Goal: Task Accomplishment & Management: Complete application form

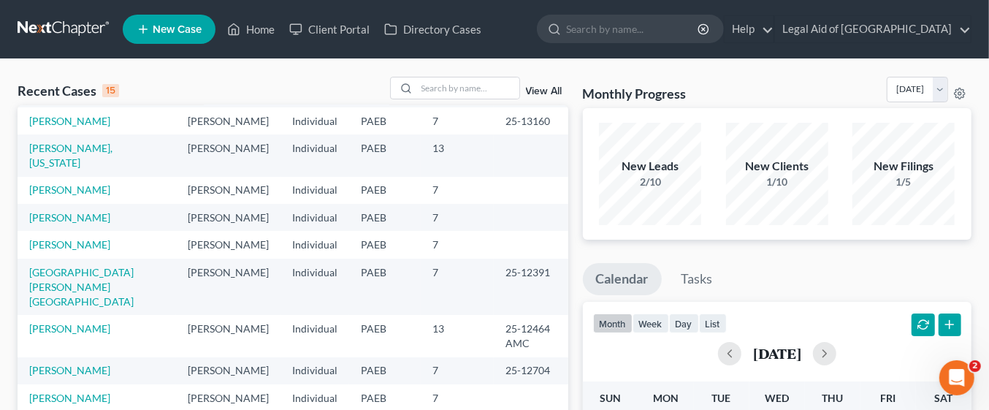
scroll to position [100, 0]
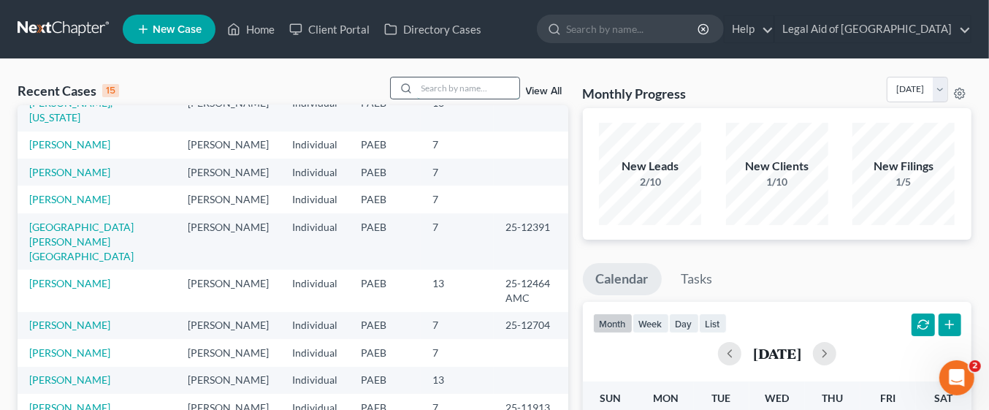
click at [449, 85] on input "search" at bounding box center [468, 87] width 102 height 21
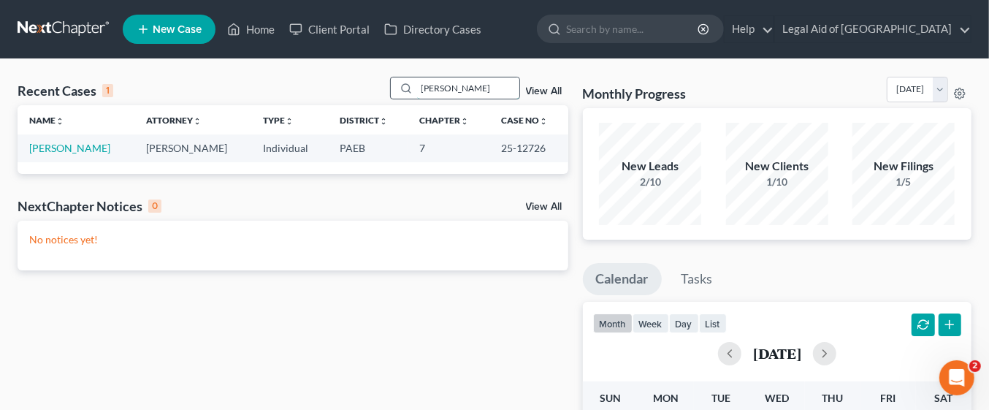
scroll to position [0, 0]
type input "Latisha Green"
click at [83, 152] on link "[PERSON_NAME]" at bounding box center [69, 148] width 81 height 12
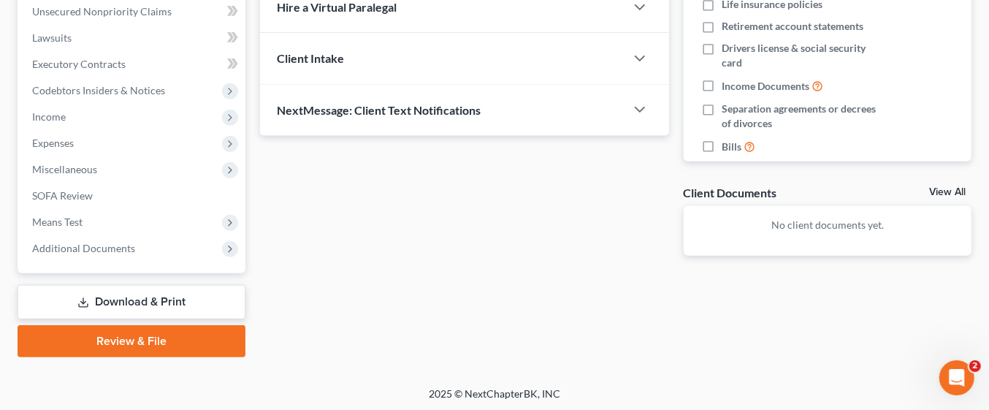
click at [165, 294] on link "Download & Print" at bounding box center [132, 302] width 228 height 34
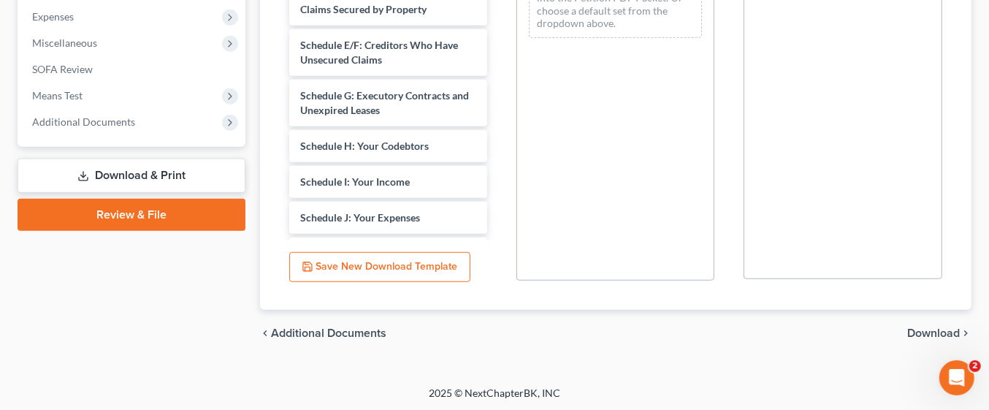
click at [948, 333] on span "Download" at bounding box center [933, 333] width 53 height 12
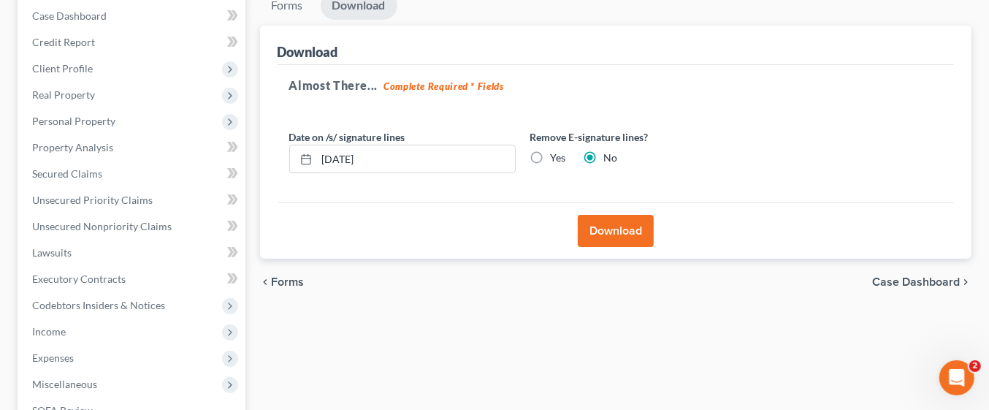
scroll to position [146, 0]
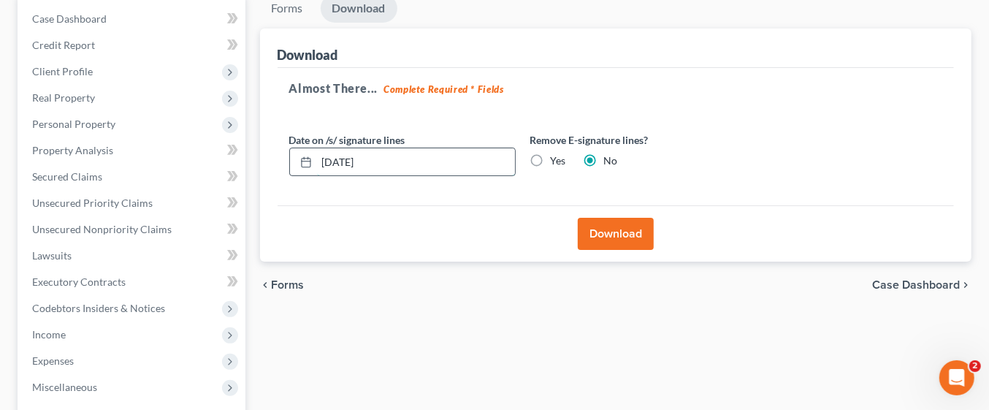
click at [391, 155] on input "08/13/2025" at bounding box center [416, 162] width 198 height 28
click at [303, 164] on icon at bounding box center [306, 162] width 12 height 12
click at [317, 158] on input "08/13/2025" at bounding box center [416, 162] width 198 height 28
click at [351, 160] on input "07/13/2025" at bounding box center [416, 162] width 198 height 28
type input "07/08/2025"
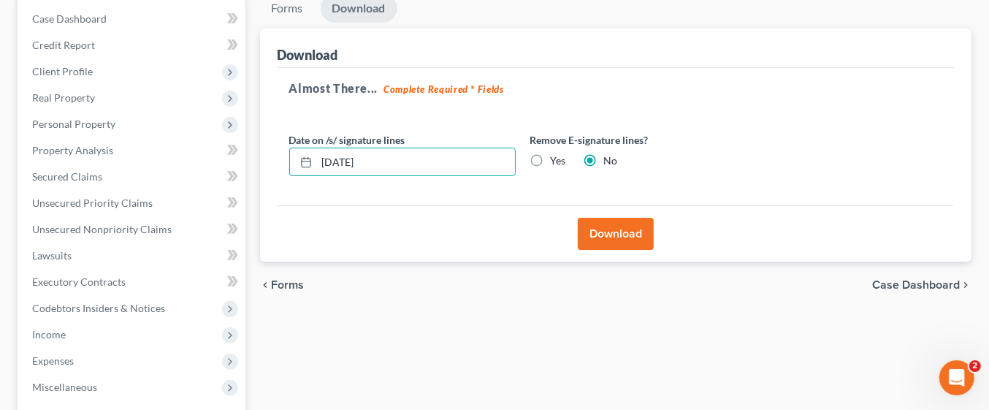
click at [643, 237] on button "Download" at bounding box center [616, 234] width 76 height 32
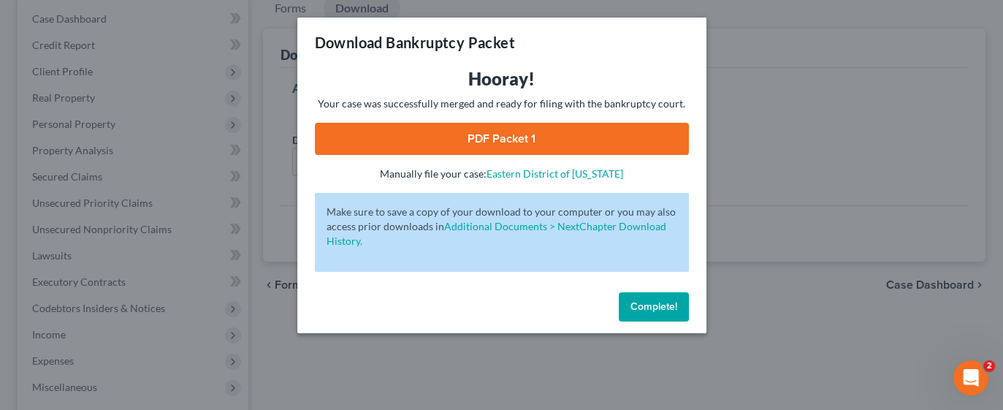
click at [571, 129] on link "PDF Packet 1" at bounding box center [502, 139] width 374 height 32
click at [665, 305] on span "Complete!" at bounding box center [654, 306] width 47 height 12
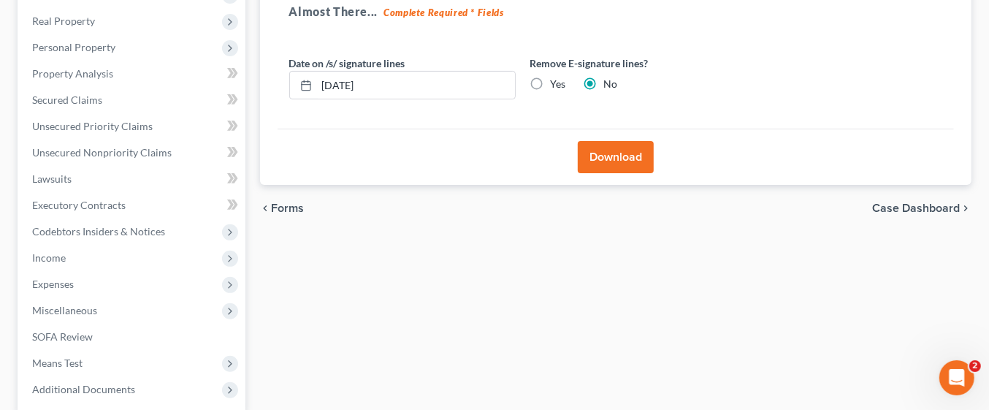
scroll to position [364, 0]
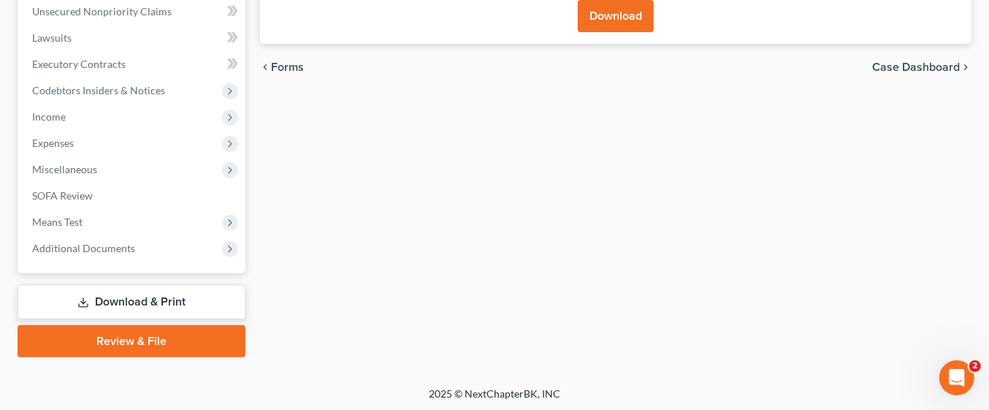
click at [202, 297] on link "Download & Print" at bounding box center [132, 302] width 228 height 34
click at [200, 301] on link "Download & Print" at bounding box center [132, 302] width 228 height 34
click at [197, 295] on link "Download & Print" at bounding box center [132, 302] width 228 height 34
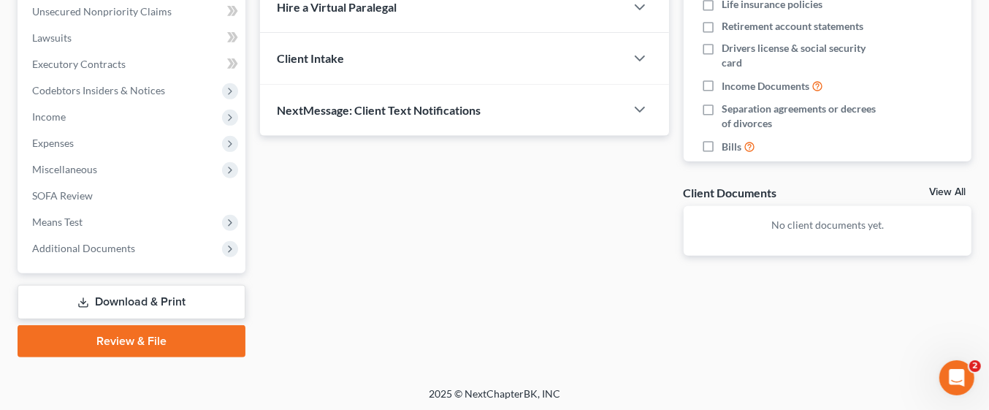
click at [194, 294] on link "Download & Print" at bounding box center [132, 302] width 228 height 34
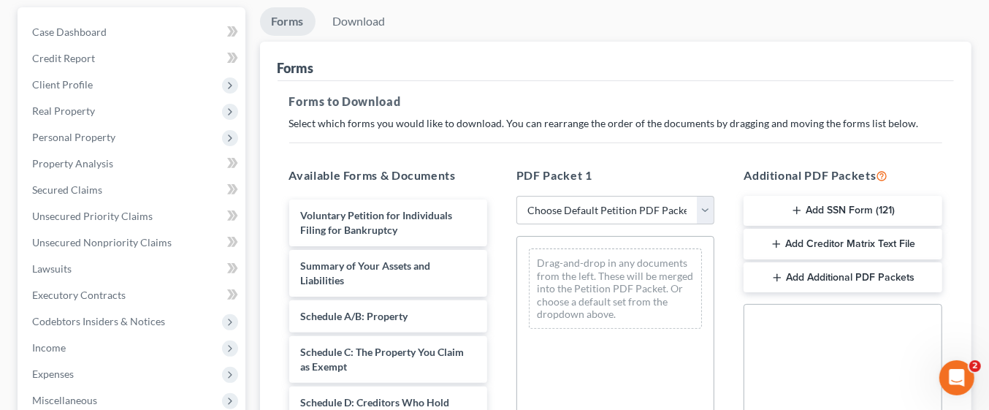
scroll to position [138, 0]
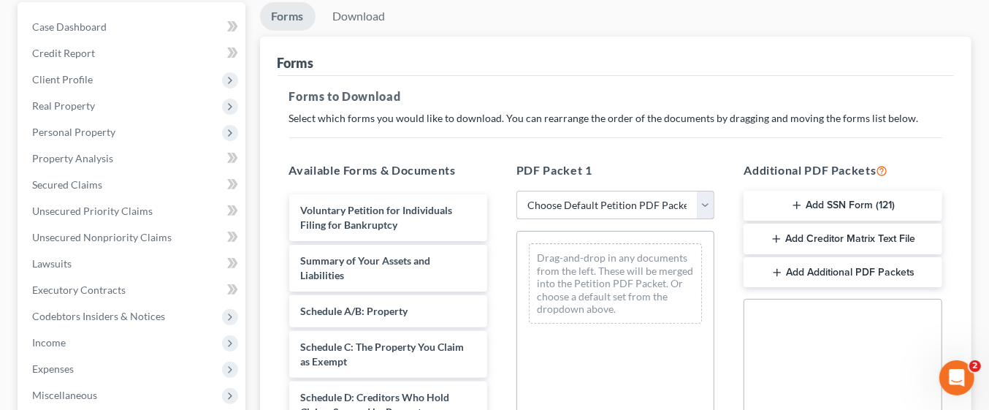
click at [702, 202] on select "Choose Default Petition PDF Packet Complete Bankruptcy Petition (all forms and …" at bounding box center [616, 205] width 198 height 29
select select "0"
click at [517, 191] on select "Choose Default Petition PDF Packet Complete Bankruptcy Petition (all forms and …" at bounding box center [616, 205] width 198 height 29
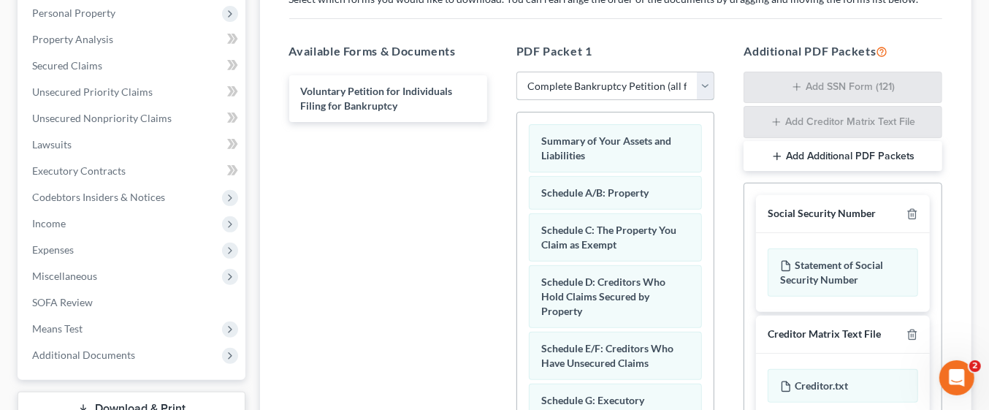
scroll to position [491, 0]
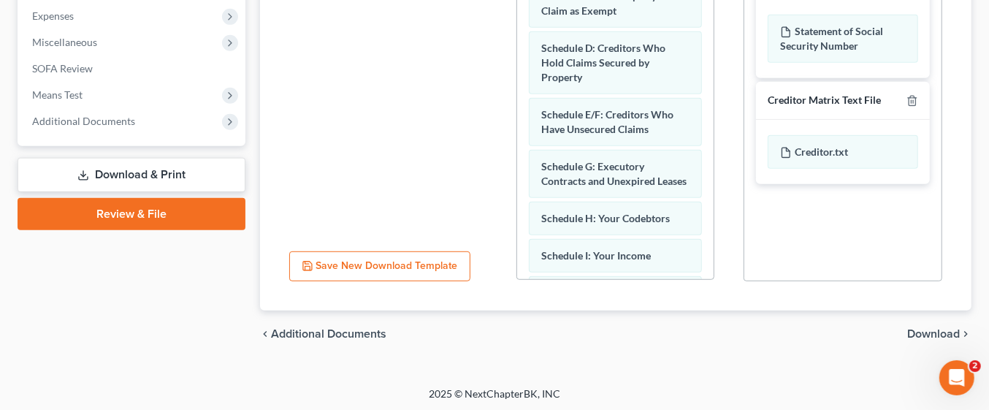
click at [942, 328] on span "Download" at bounding box center [933, 334] width 53 height 12
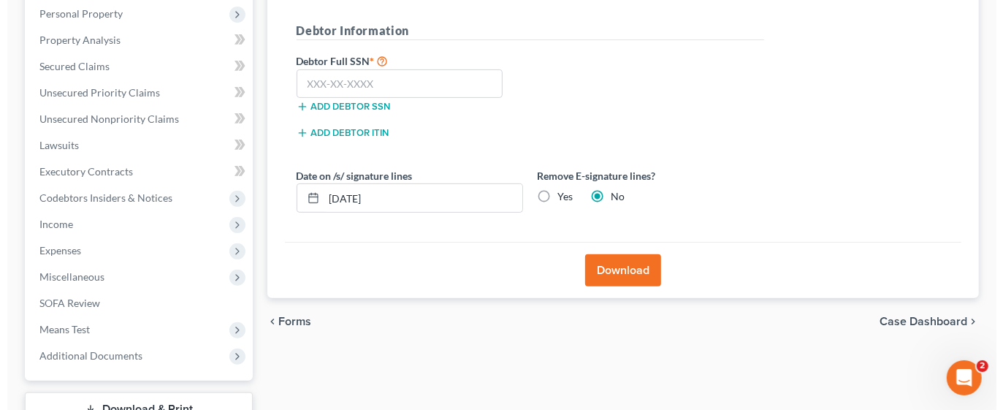
scroll to position [248, 0]
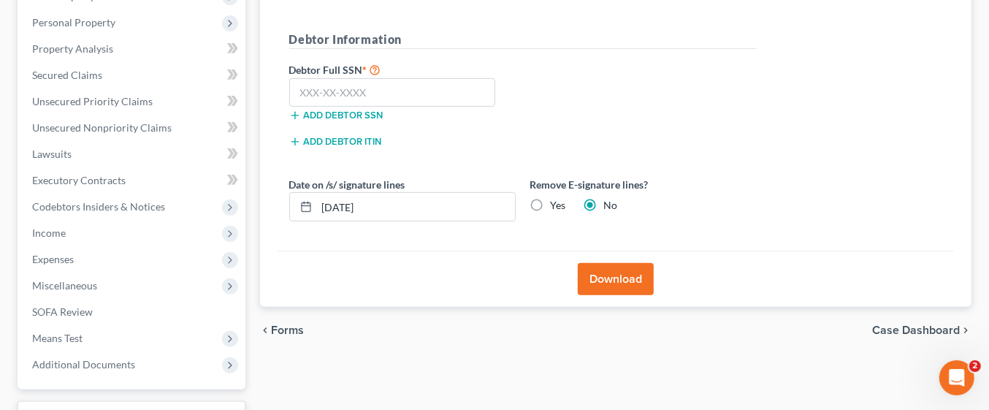
click at [628, 277] on button "Download" at bounding box center [616, 279] width 76 height 32
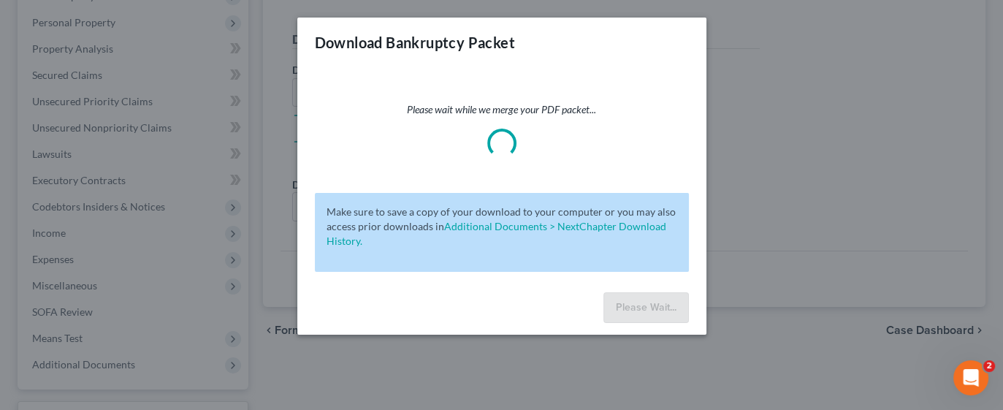
click at [795, 169] on div "Download Bankruptcy Packet Please wait while we merge your PDF packet... Make s…" at bounding box center [501, 205] width 1003 height 410
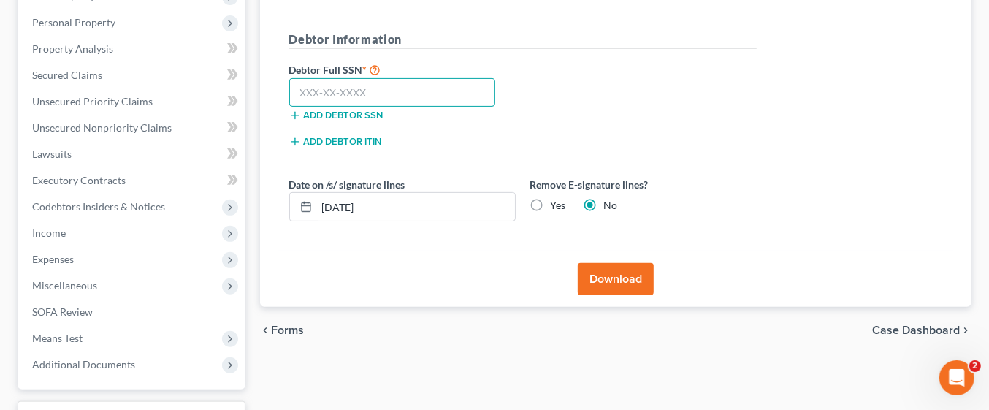
paste input "178-60-9313"
type input "178-60-9313"
click at [613, 272] on button "Download" at bounding box center [616, 279] width 76 height 32
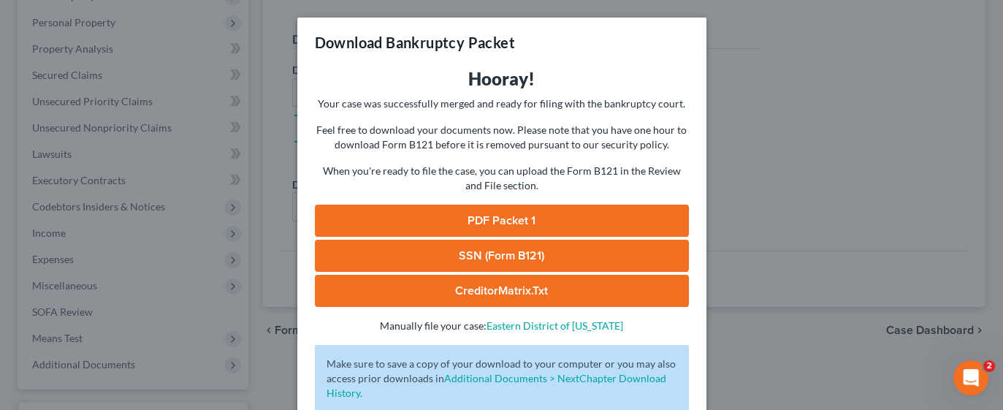
click at [583, 217] on link "PDF Packet 1" at bounding box center [502, 221] width 374 height 32
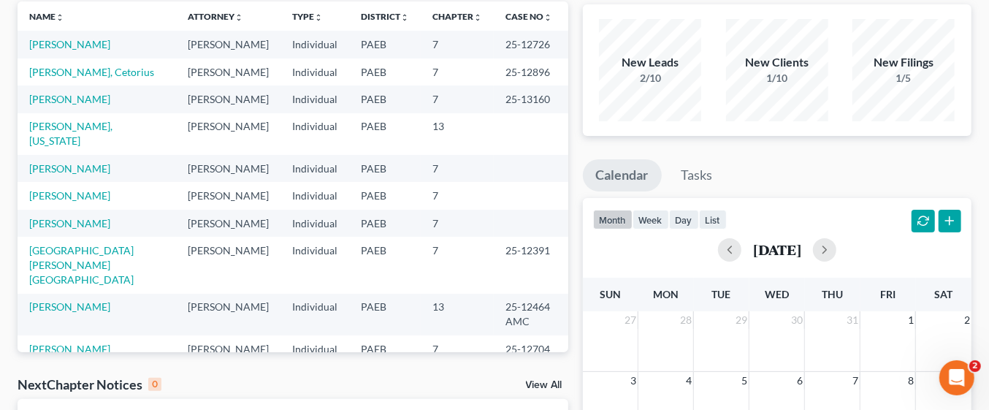
scroll to position [107, 0]
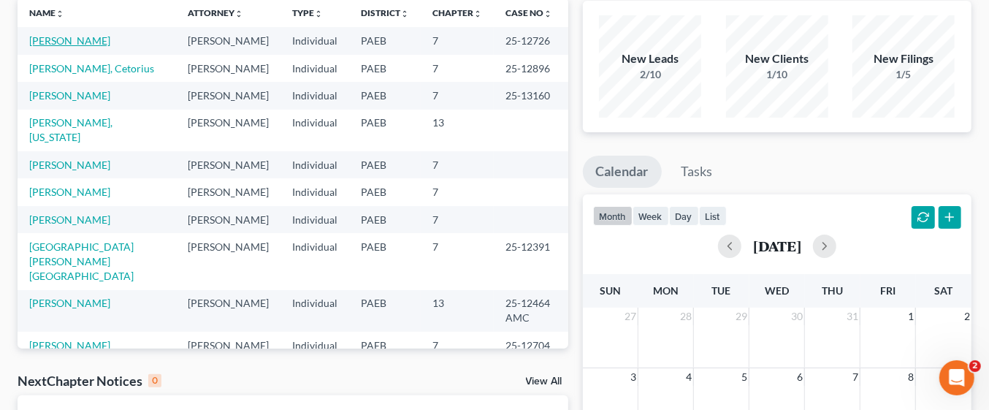
click at [80, 45] on link "[PERSON_NAME]" at bounding box center [69, 40] width 81 height 12
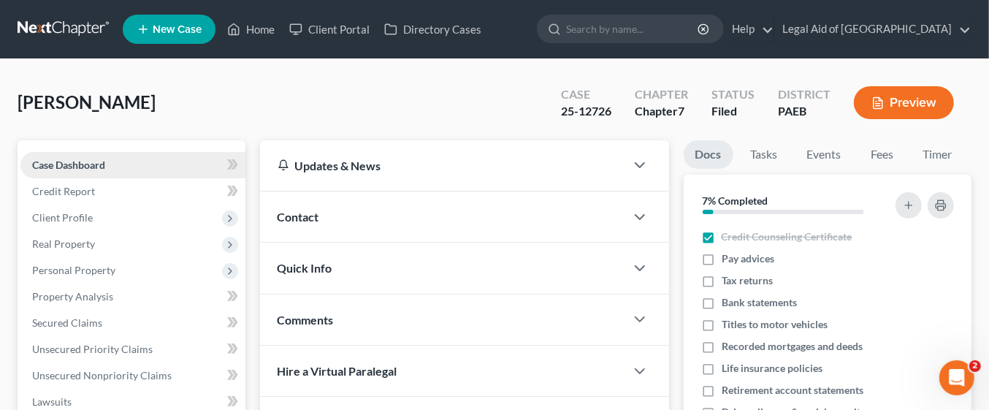
click at [207, 159] on link "Case Dashboard" at bounding box center [132, 165] width 225 height 26
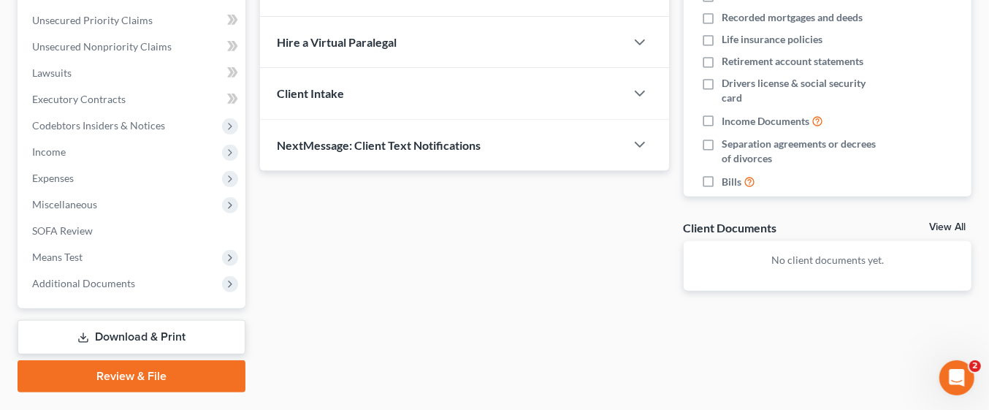
scroll to position [341, 0]
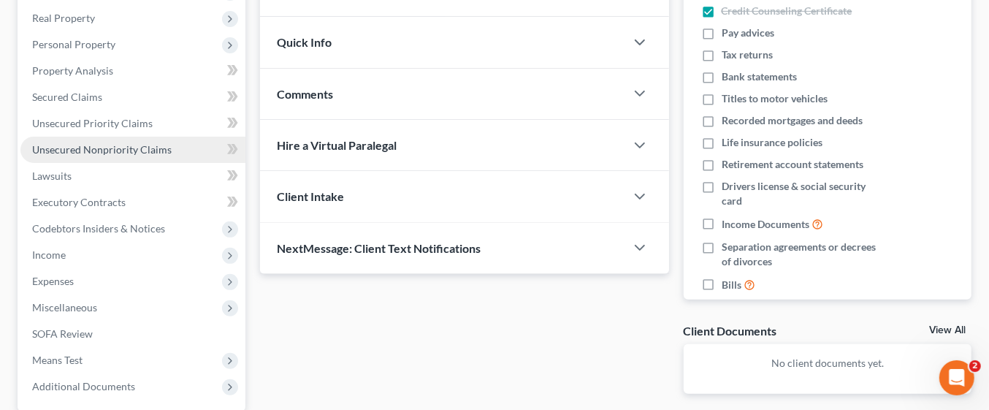
click at [135, 151] on span "Unsecured Nonpriority Claims" at bounding box center [102, 149] width 140 height 12
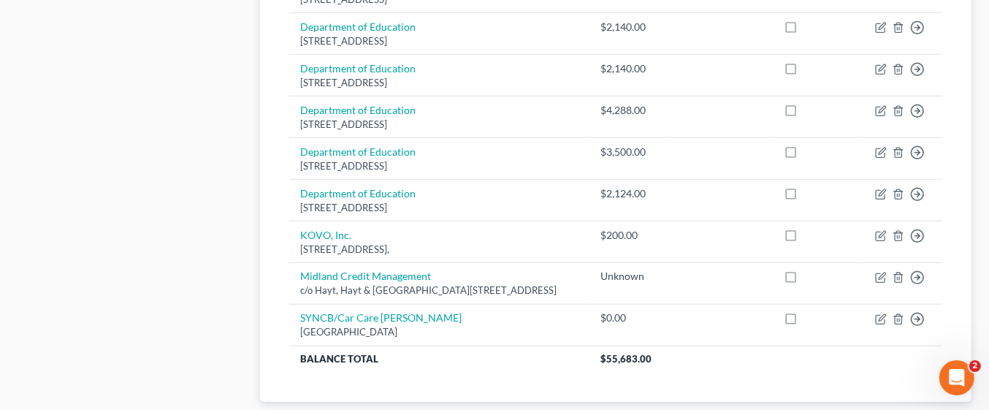
scroll to position [751, 0]
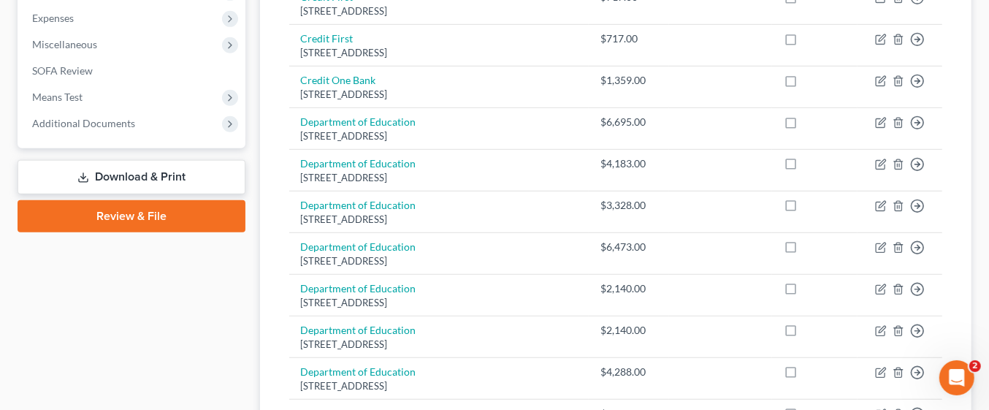
click at [212, 248] on div "Case Dashboard Payments Invoices Payments Payments Credit Report Client Profile" at bounding box center [131, 181] width 243 height 1059
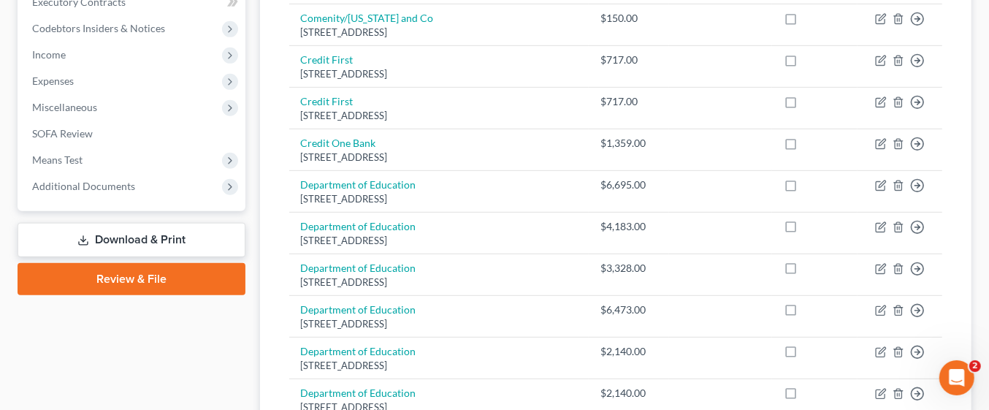
scroll to position [428, 0]
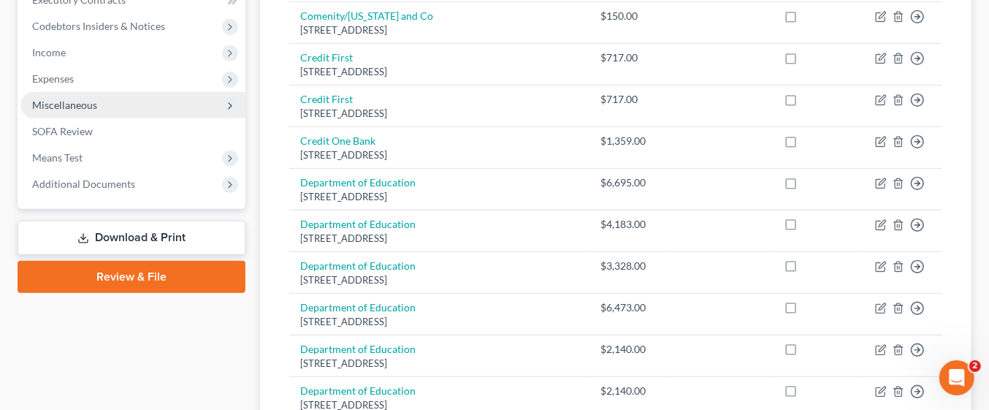
click at [113, 107] on span "Miscellaneous" at bounding box center [132, 105] width 225 height 26
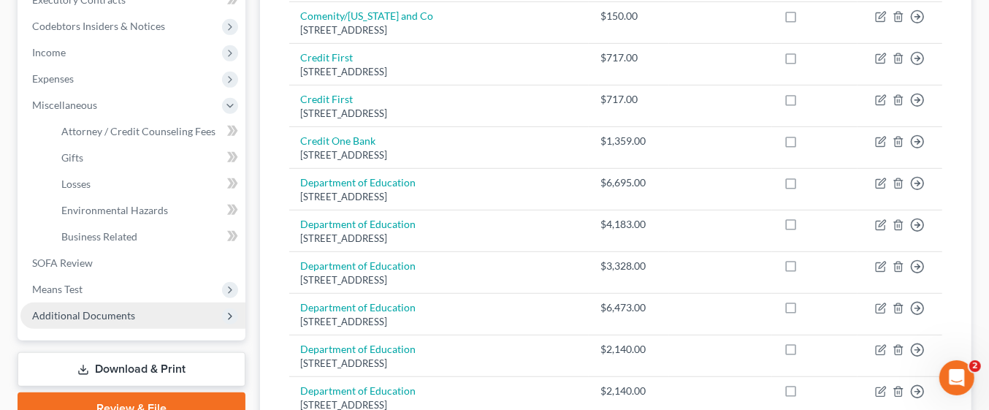
click at [189, 312] on span "Additional Documents" at bounding box center [132, 315] width 225 height 26
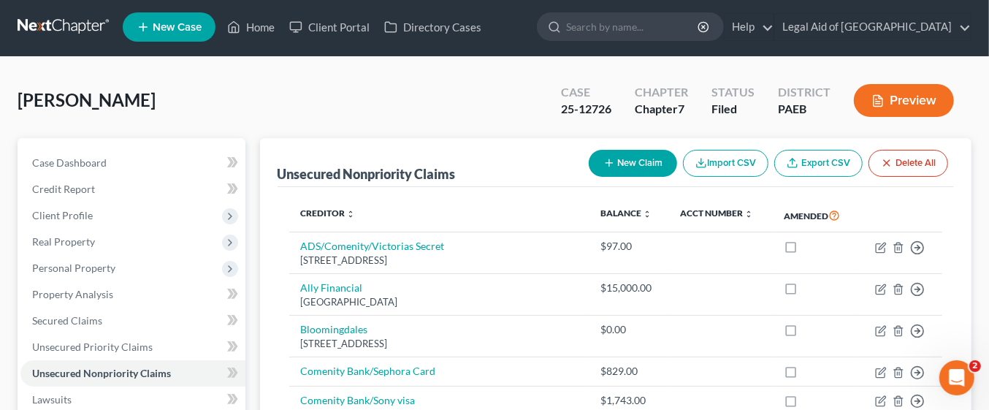
scroll to position [1, 0]
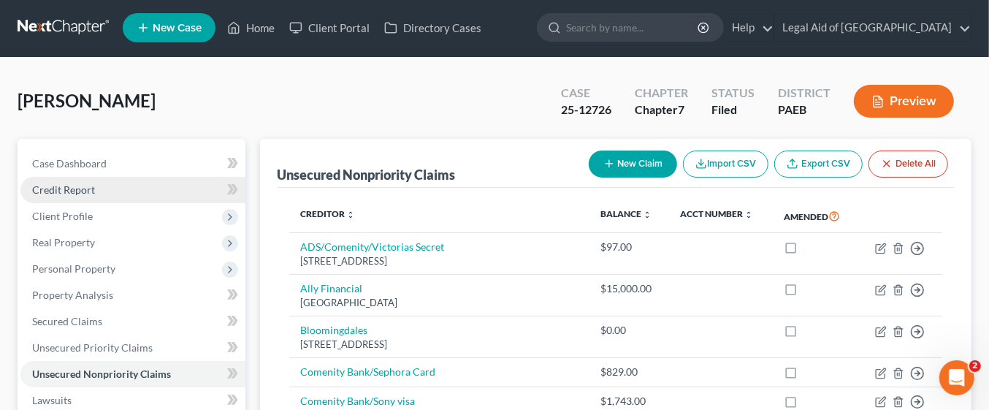
click at [142, 185] on link "Credit Report" at bounding box center [132, 190] width 225 height 26
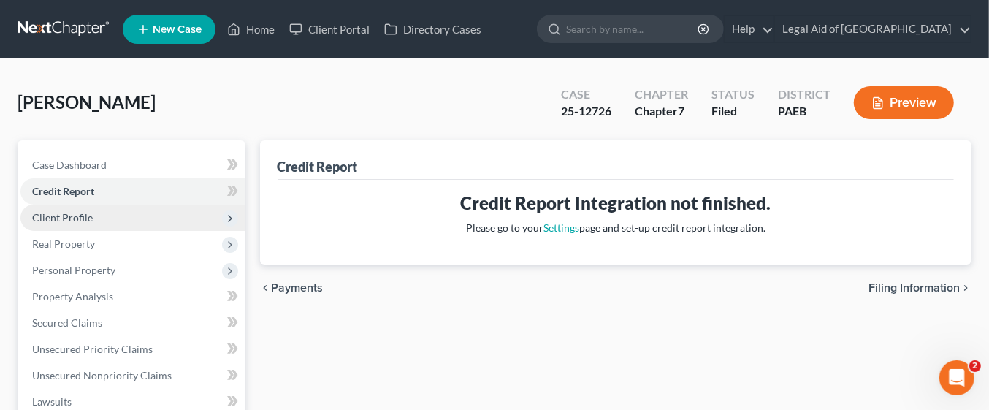
click at [126, 213] on span "Client Profile" at bounding box center [132, 218] width 225 height 26
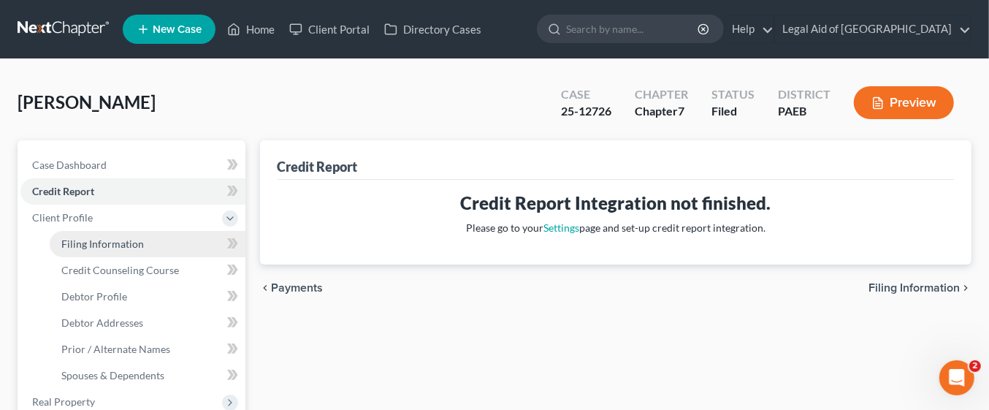
click at [180, 235] on link "Filing Information" at bounding box center [148, 244] width 196 height 26
select select "1"
select select "0"
select select "67"
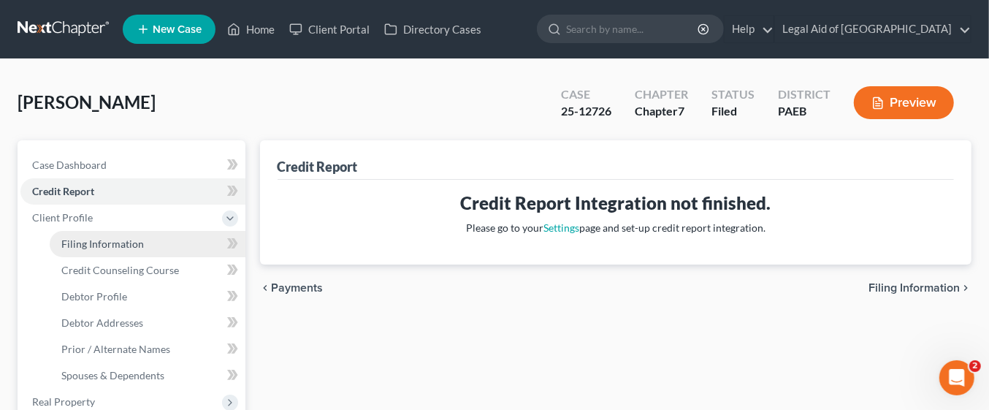
select select "5"
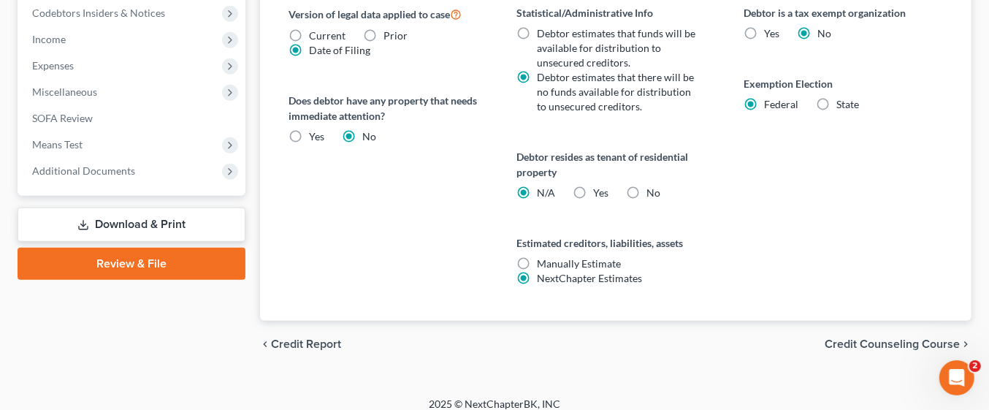
scroll to position [609, 0]
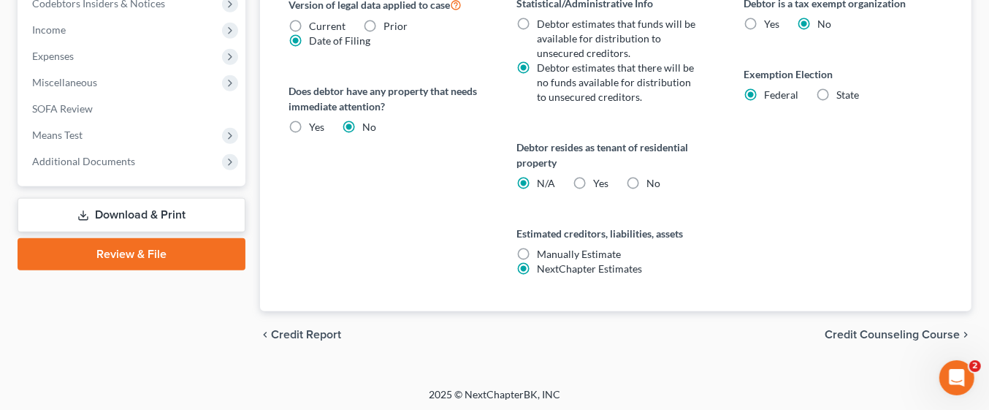
click at [916, 329] on span "Credit Counseling Course" at bounding box center [892, 335] width 135 height 12
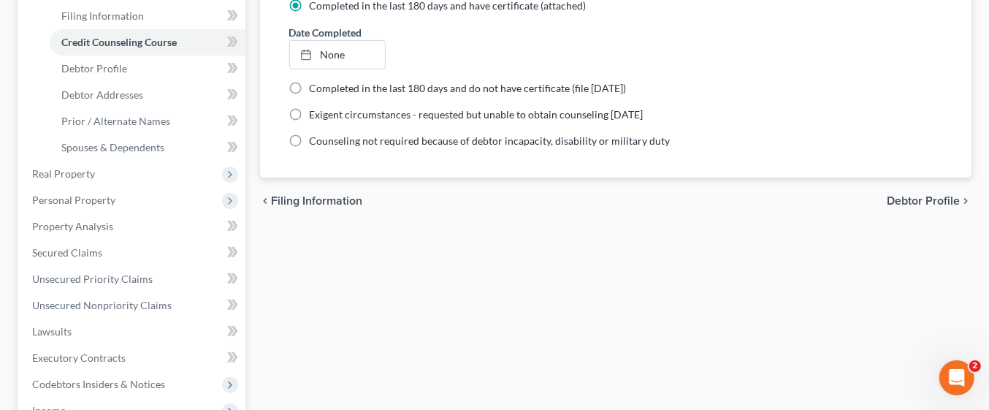
scroll to position [226, 0]
